Goal: Task Accomplishment & Management: Manage account settings

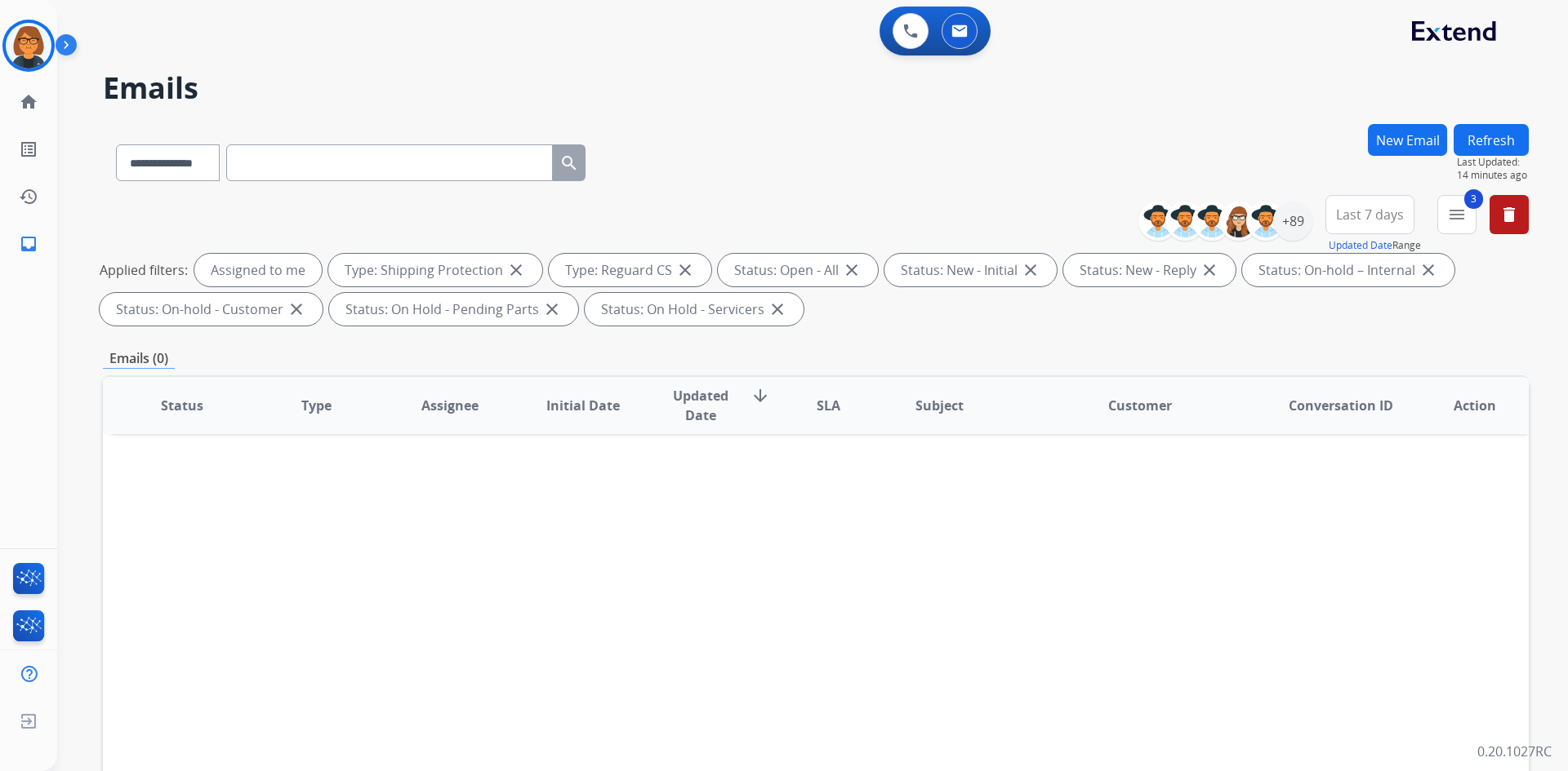
select select "**********"
drag, startPoint x: 0, startPoint y: 0, endPoint x: 23, endPoint y: 51, distance: 55.9
click at [23, 51] on img at bounding box center [28, 45] width 45 height 45
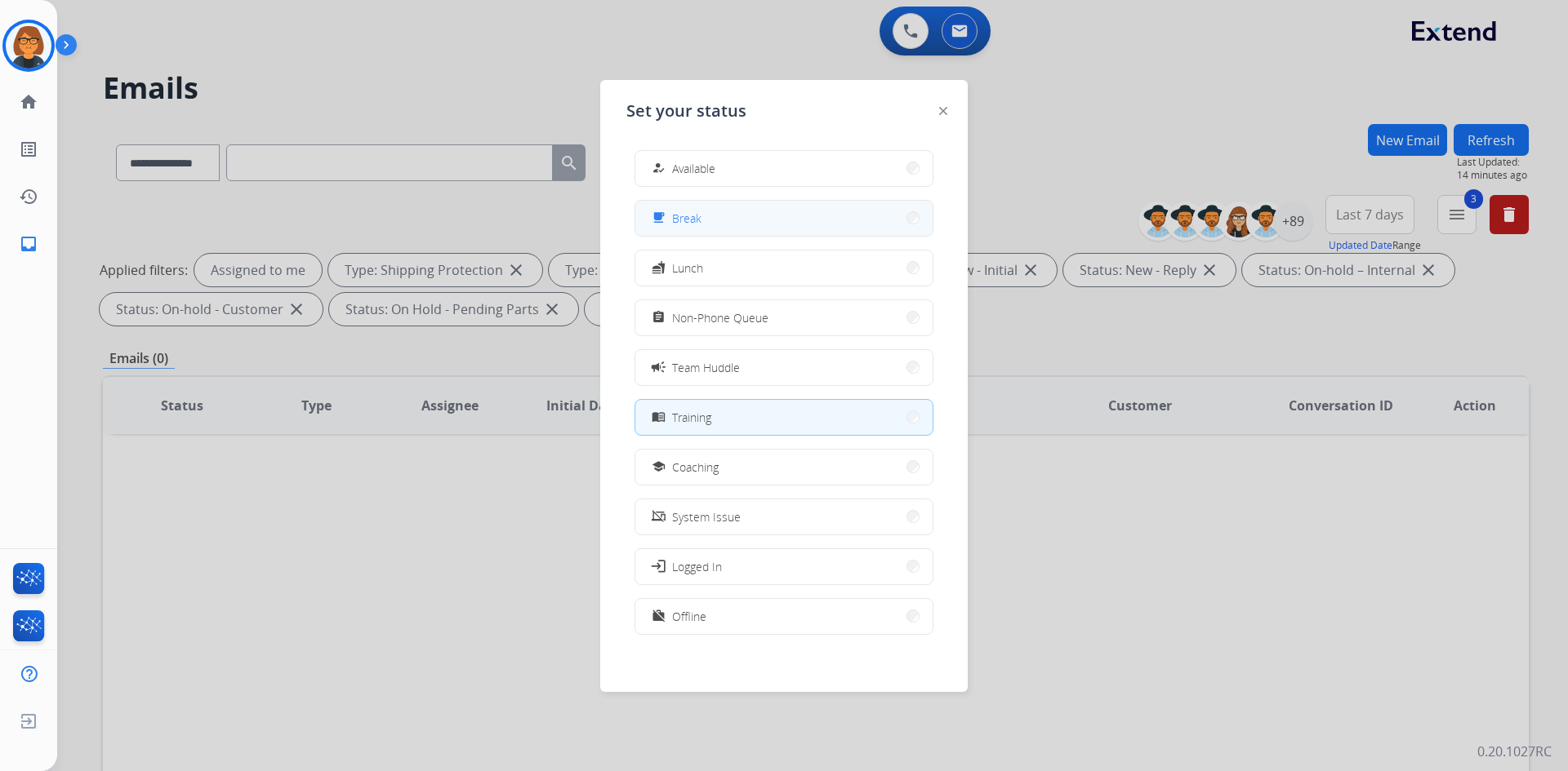
click at [683, 222] on span "Break" at bounding box center [687, 218] width 30 height 17
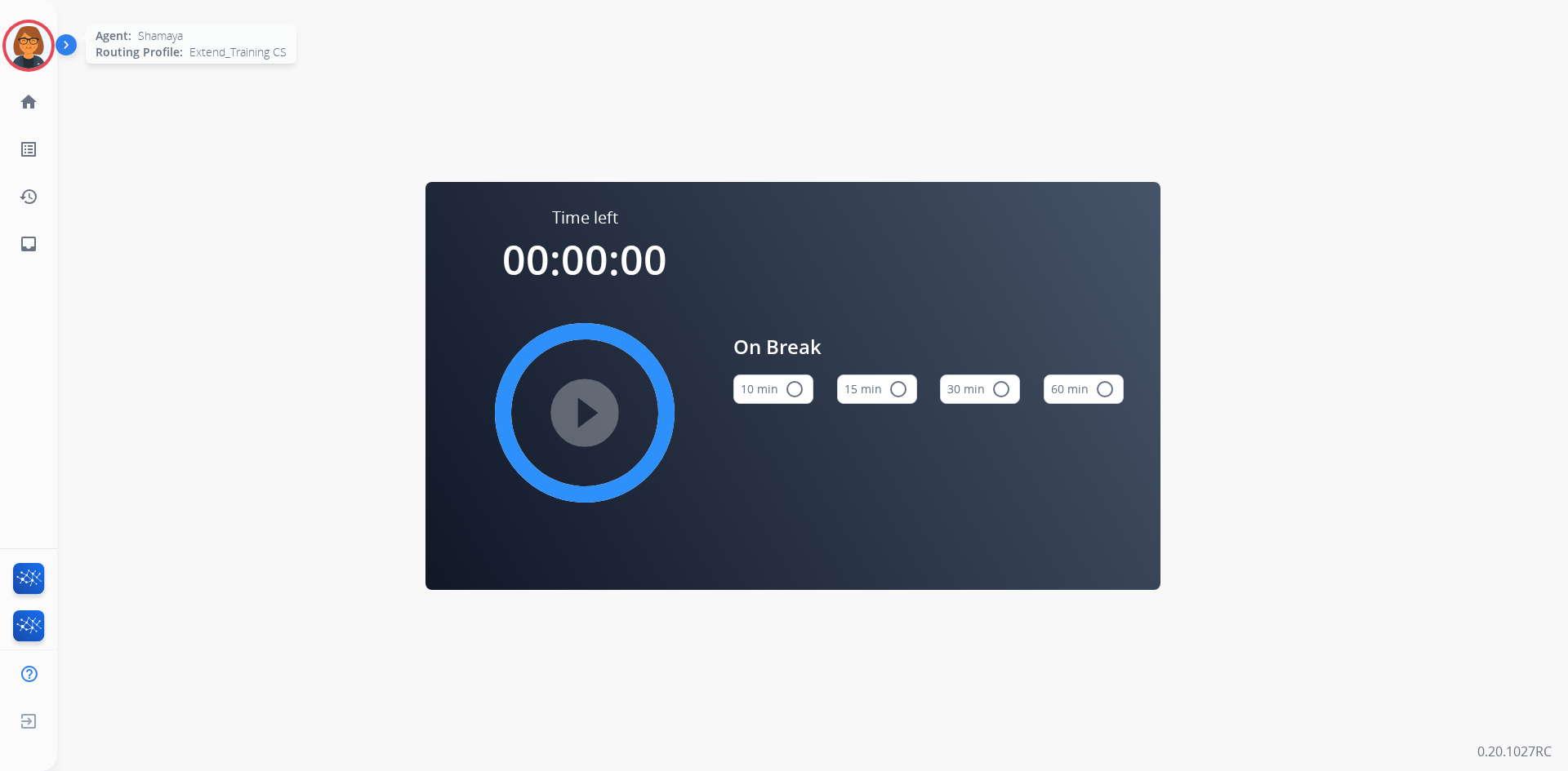
click at [43, 57] on img at bounding box center [28, 45] width 45 height 45
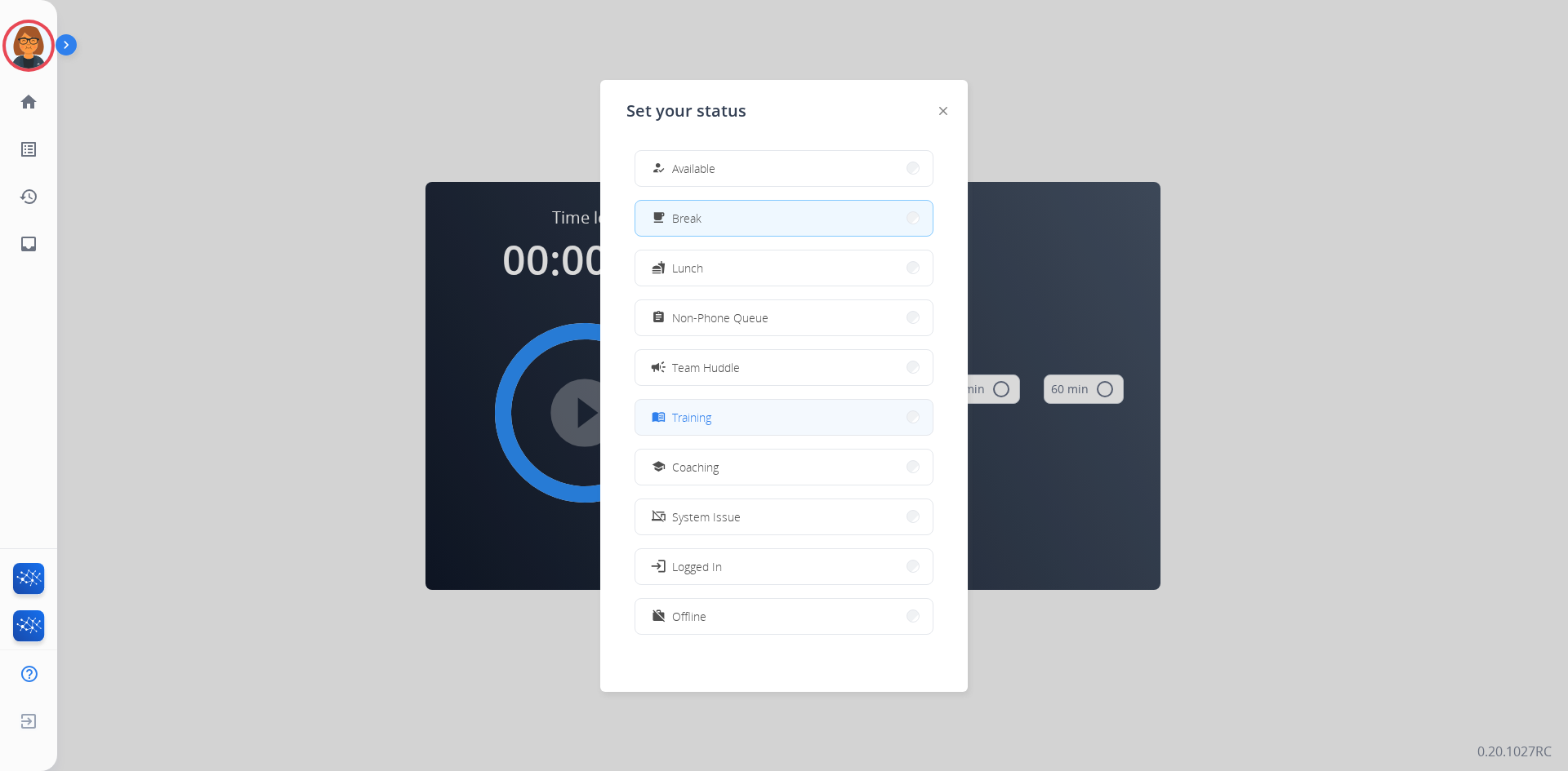
click at [820, 407] on button "menu_book Training" at bounding box center [784, 418] width 298 height 35
